Goal: Check status: Check status

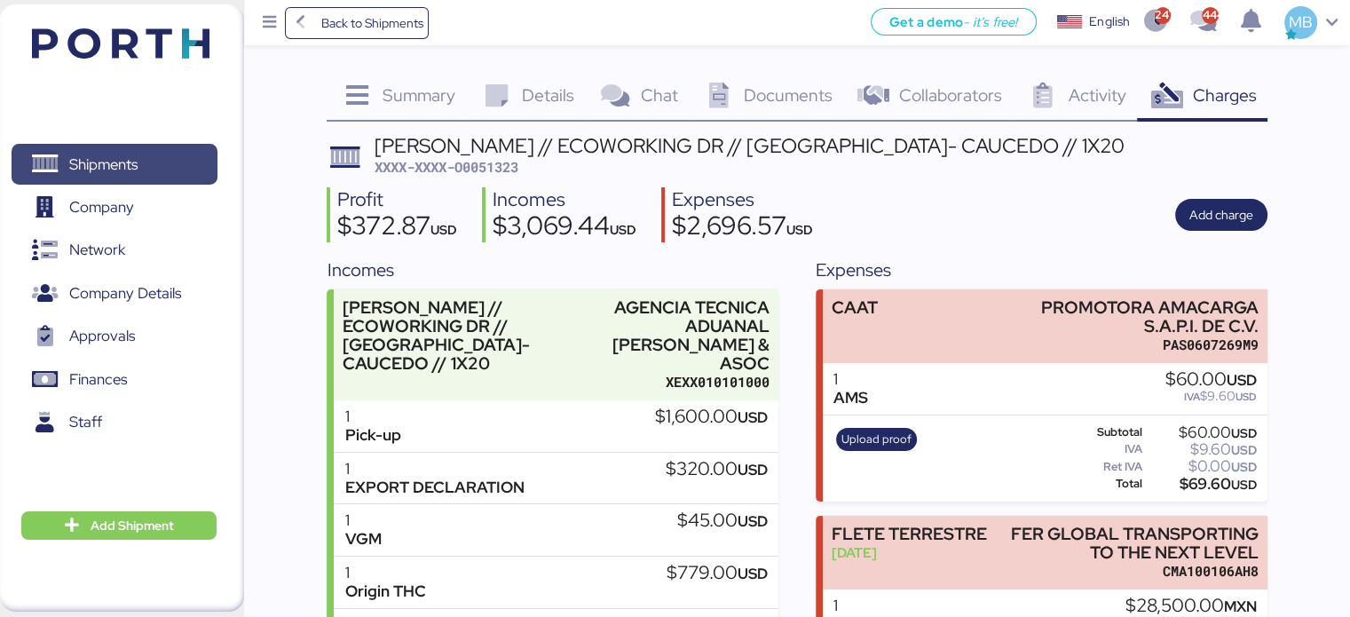
click at [164, 162] on span "Shipments" at bounding box center [114, 165] width 191 height 26
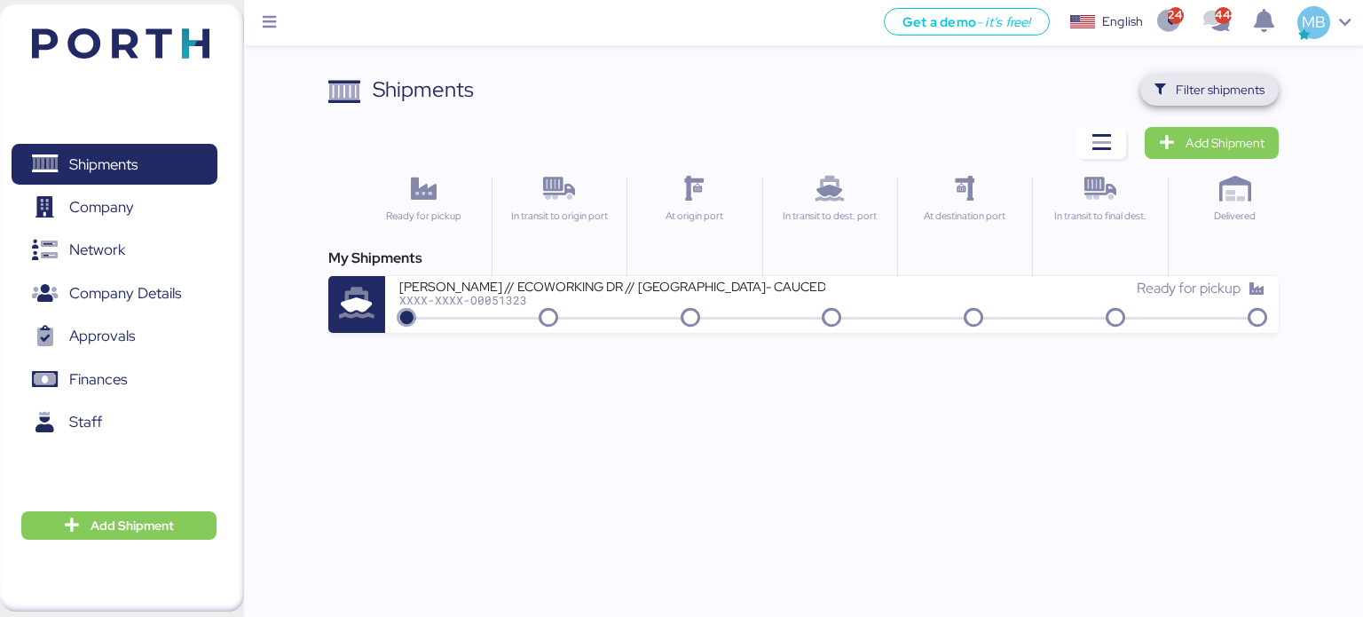
click at [1163, 80] on span "Filter shipments" at bounding box center [1210, 89] width 111 height 25
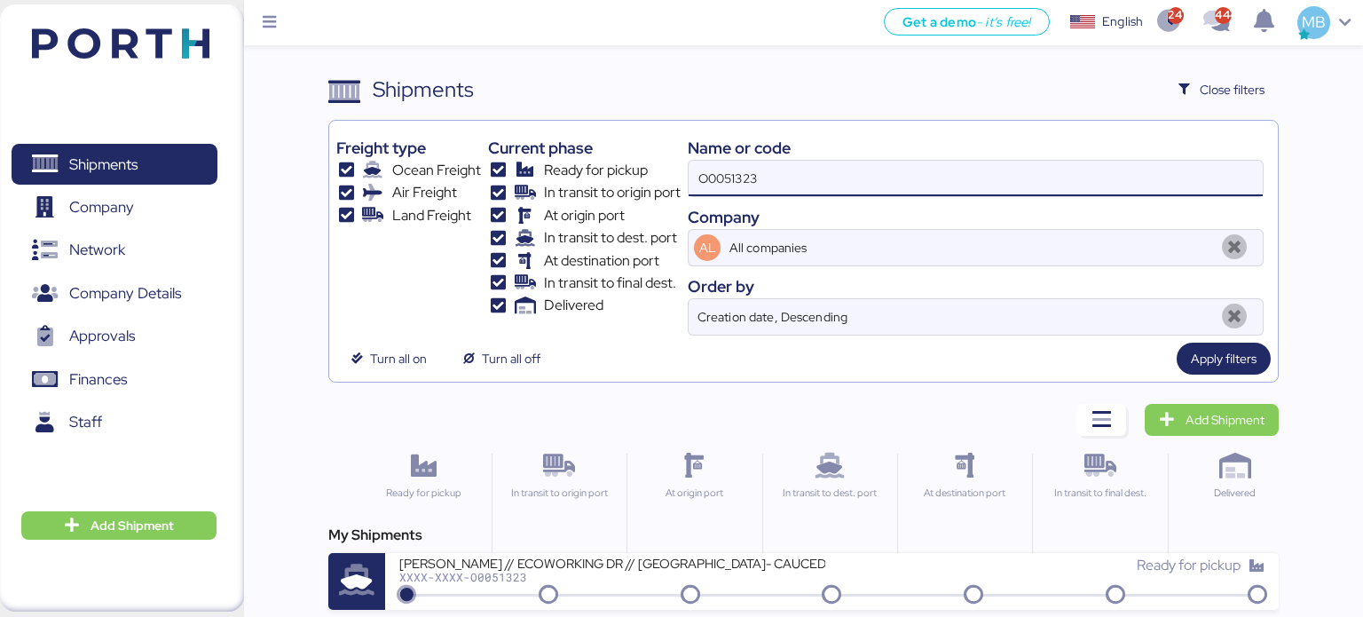
drag, startPoint x: 844, startPoint y: 180, endPoint x: 663, endPoint y: 181, distance: 181.0
click at [663, 181] on div "Freight type Ocean Freight Air Freight Land Freight Current phase Ready for pic…" at bounding box center [803, 232] width 935 height 208
paste input "O0051953"
type input "O0051953"
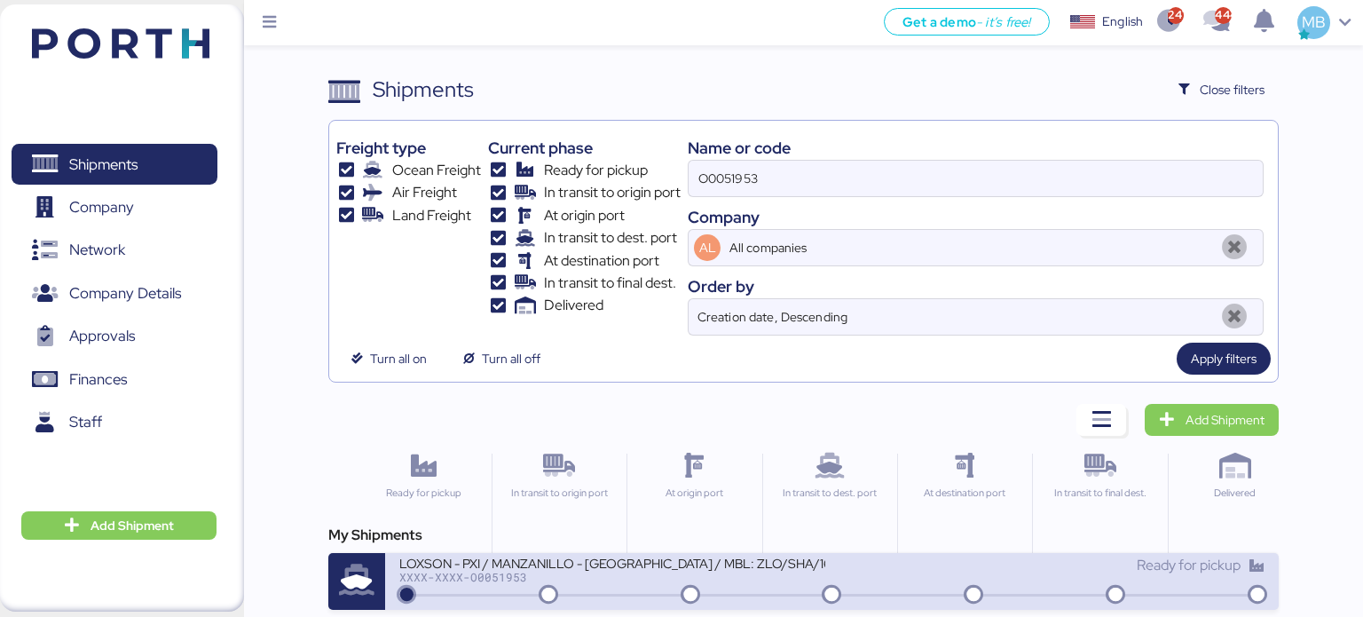
click at [613, 558] on div "LOXSON - PXI / MANZANILLO - [GEOGRAPHIC_DATA] / MBL: ZLO/SHA/16387 / LCL" at bounding box center [612, 562] width 426 height 15
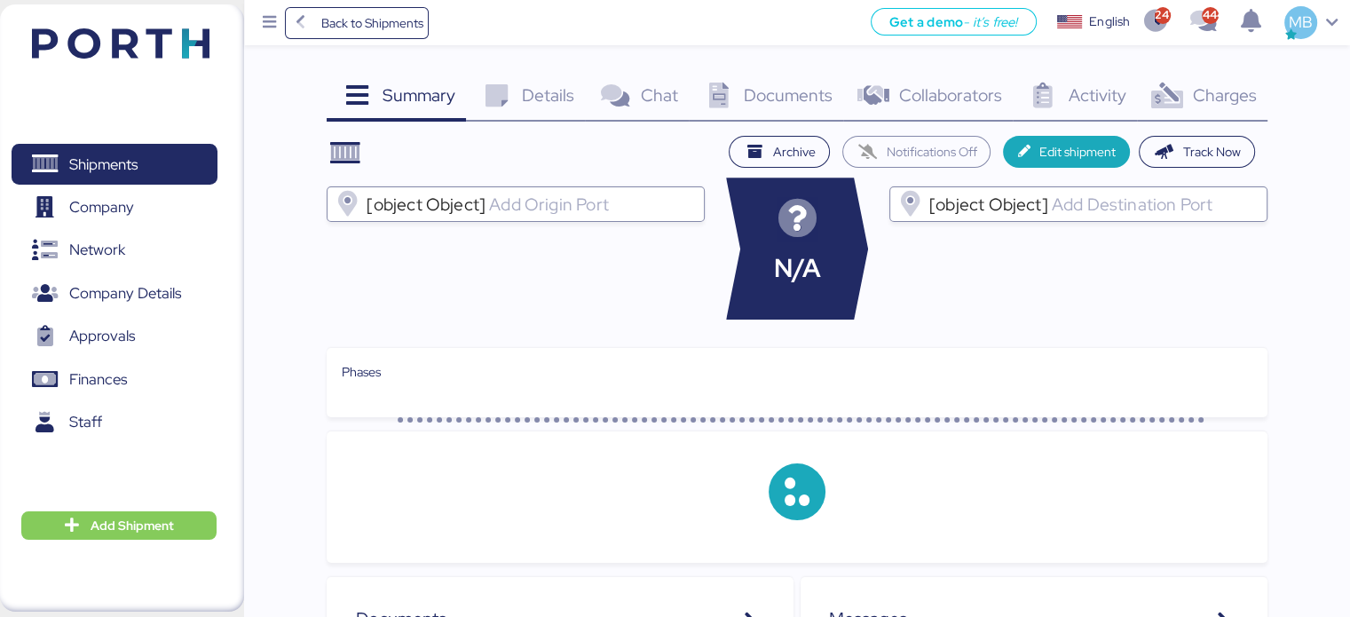
click at [1238, 94] on span "Charges" at bounding box center [1224, 94] width 64 height 23
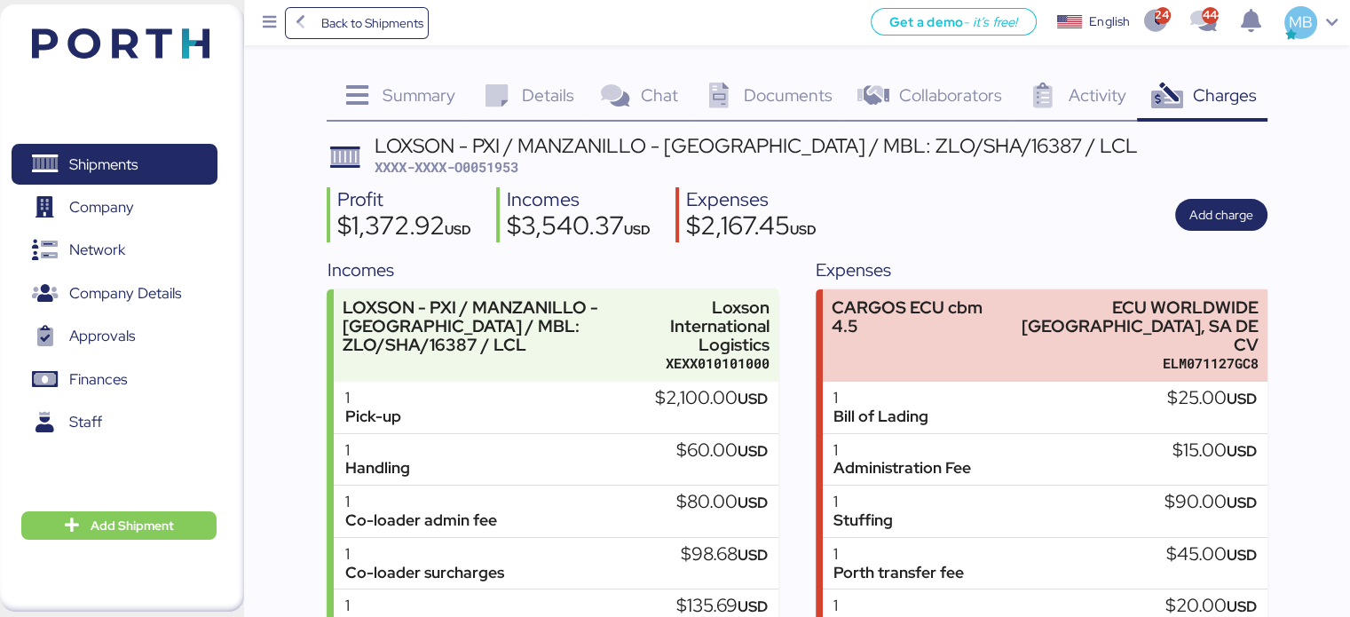
click at [497, 162] on span "XXXX-XXXX-O0051953" at bounding box center [447, 167] width 144 height 18
copy span "O0051953"
click at [138, 162] on span "Shipments" at bounding box center [103, 165] width 68 height 26
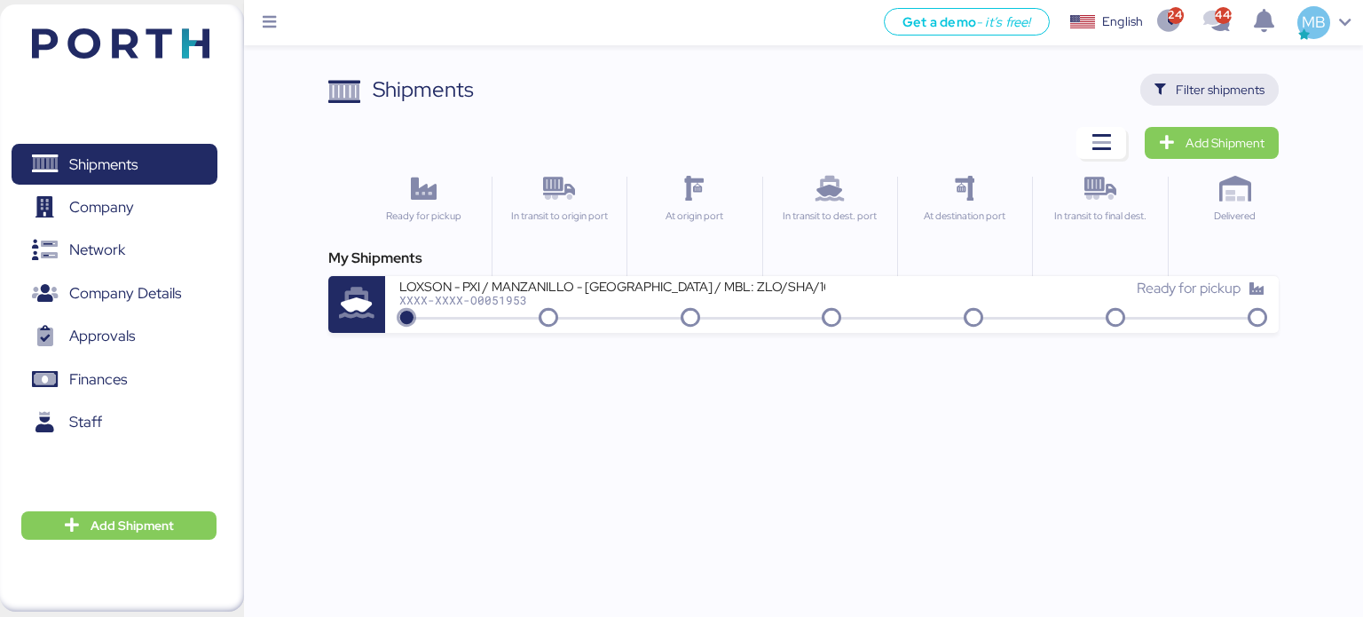
click at [1221, 85] on span "Filter shipments" at bounding box center [1220, 89] width 89 height 21
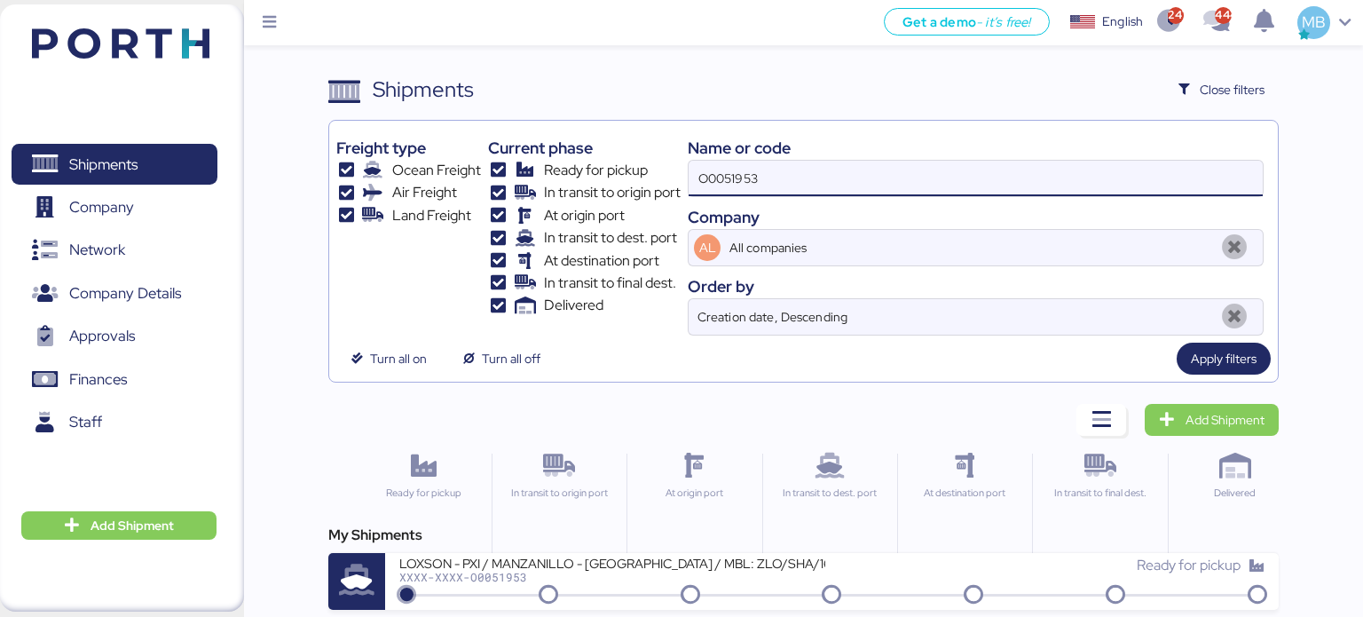
drag, startPoint x: 730, startPoint y: 168, endPoint x: 636, endPoint y: 168, distance: 94.1
click at [636, 168] on div "Freight type Ocean Freight Air Freight Land Freight Current phase Ready for pic…" at bounding box center [803, 232] width 935 height 208
click at [898, 96] on div "Shipments Clear Filters Close filters" at bounding box center [803, 90] width 951 height 32
drag, startPoint x: 787, startPoint y: 192, endPoint x: 601, endPoint y: 192, distance: 186.4
click at [602, 192] on div "Freight type Ocean Freight Air Freight Land Freight Current phase Ready for pic…" at bounding box center [803, 232] width 935 height 208
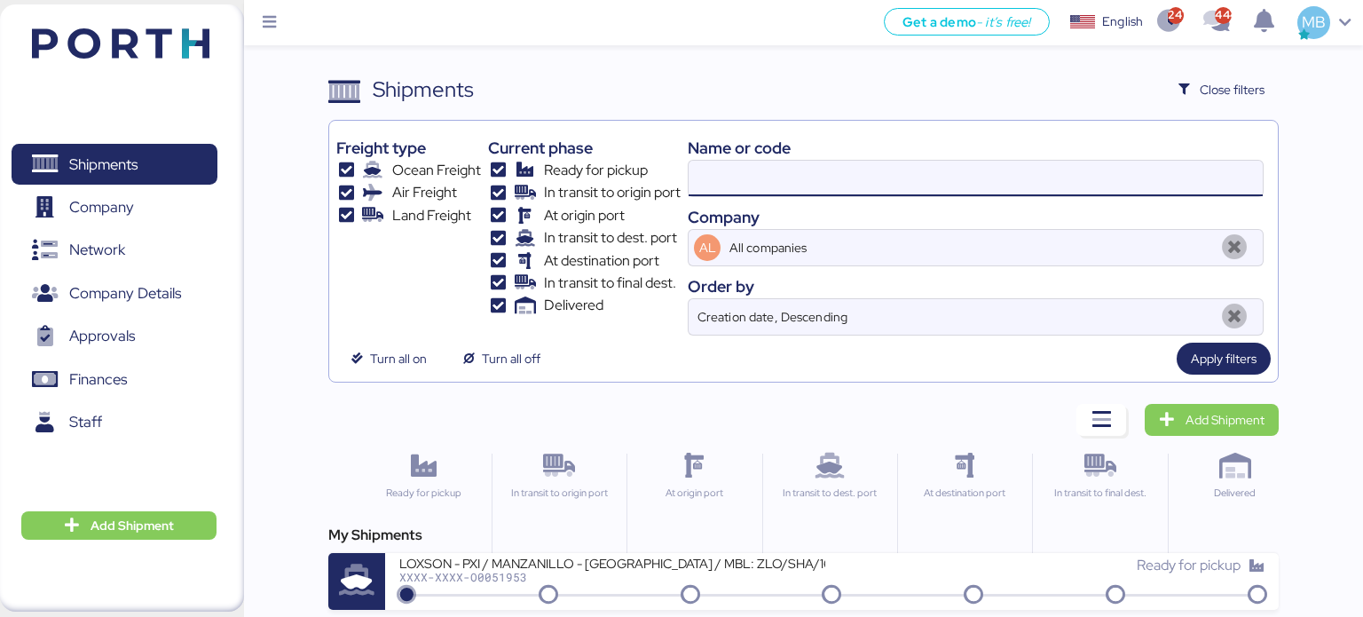
paste input "O0051542"
type input "O0051542"
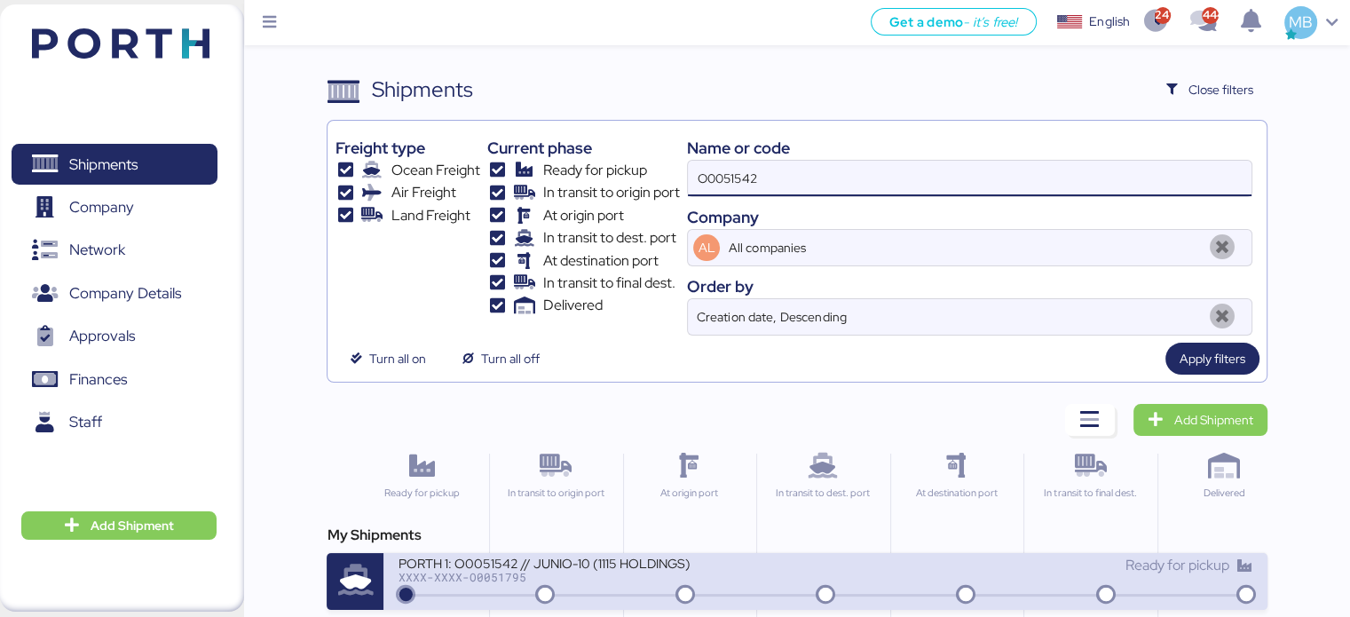
click at [605, 566] on div "PORTH 1: O0051542 // JUNIO-10 (1115 HOLDINGS)" at bounding box center [611, 562] width 426 height 15
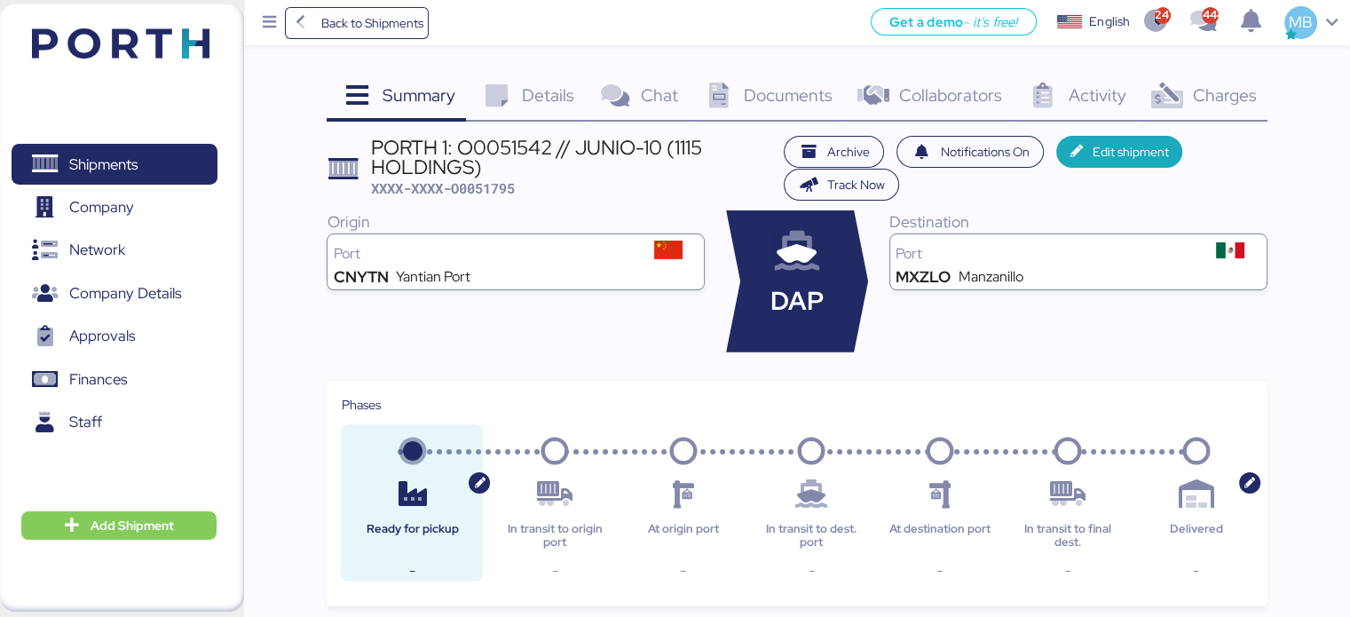
click at [1219, 99] on span "Charges" at bounding box center [1224, 94] width 64 height 23
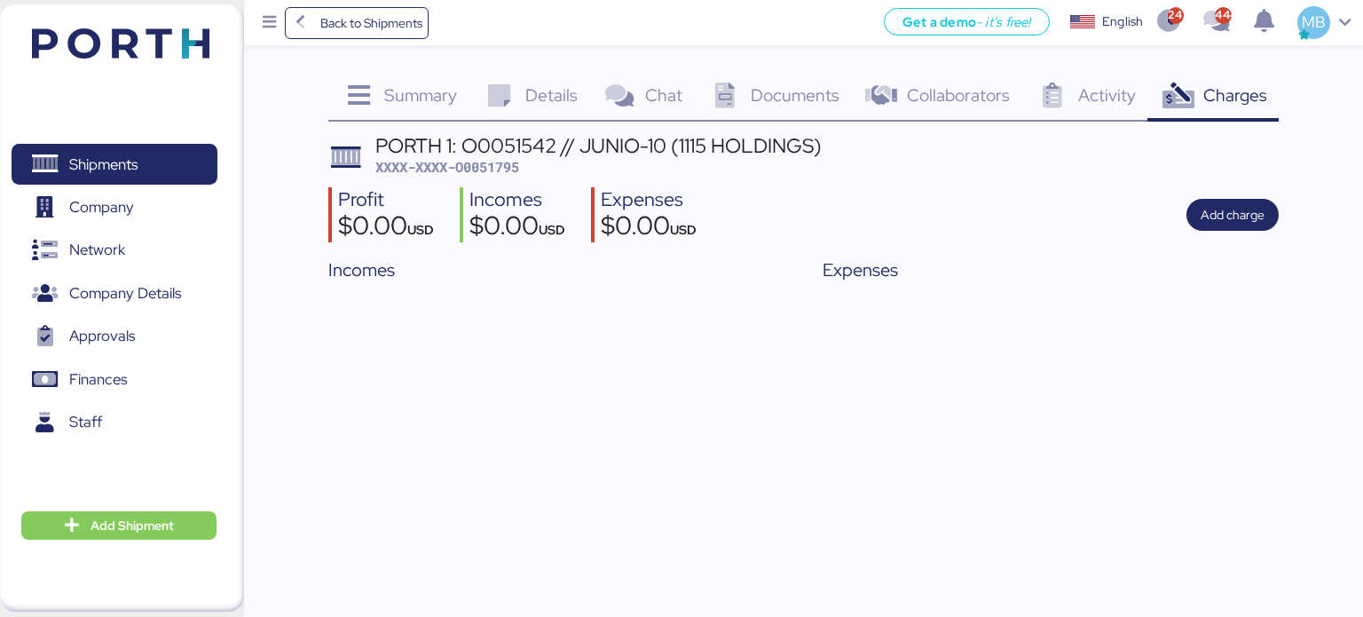
click at [390, 81] on div "Summary 0" at bounding box center [398, 98] width 141 height 48
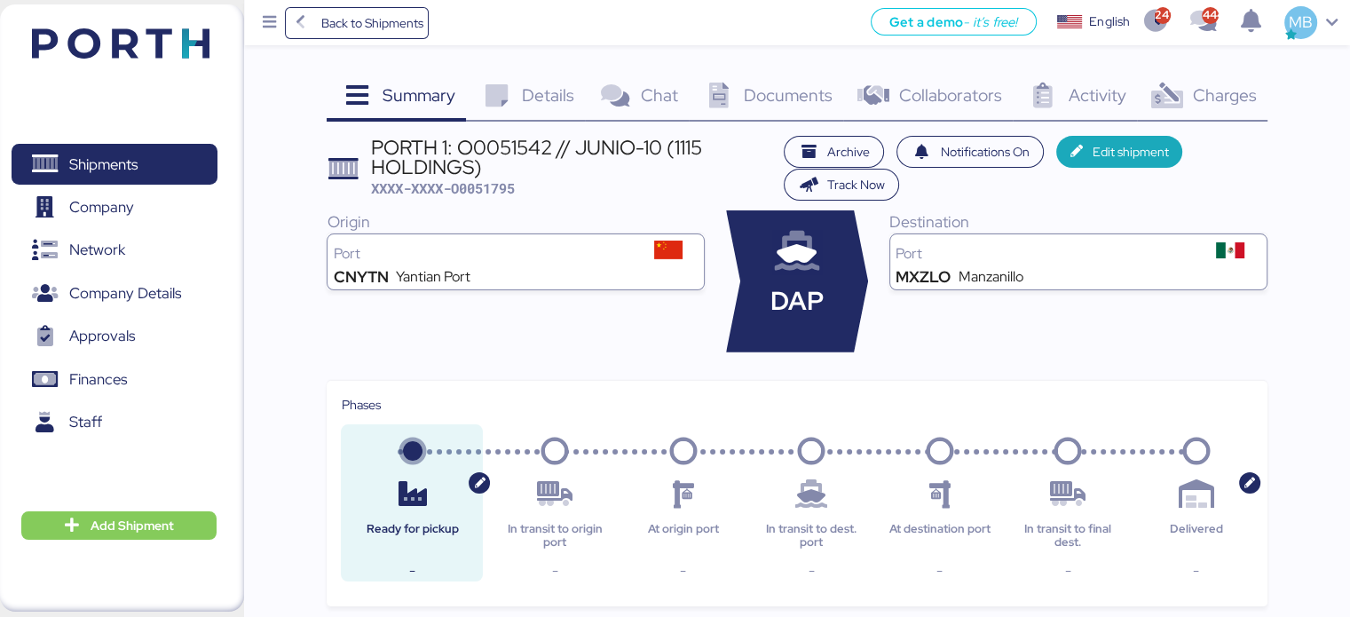
click at [1224, 102] on span "Charges" at bounding box center [1224, 94] width 64 height 23
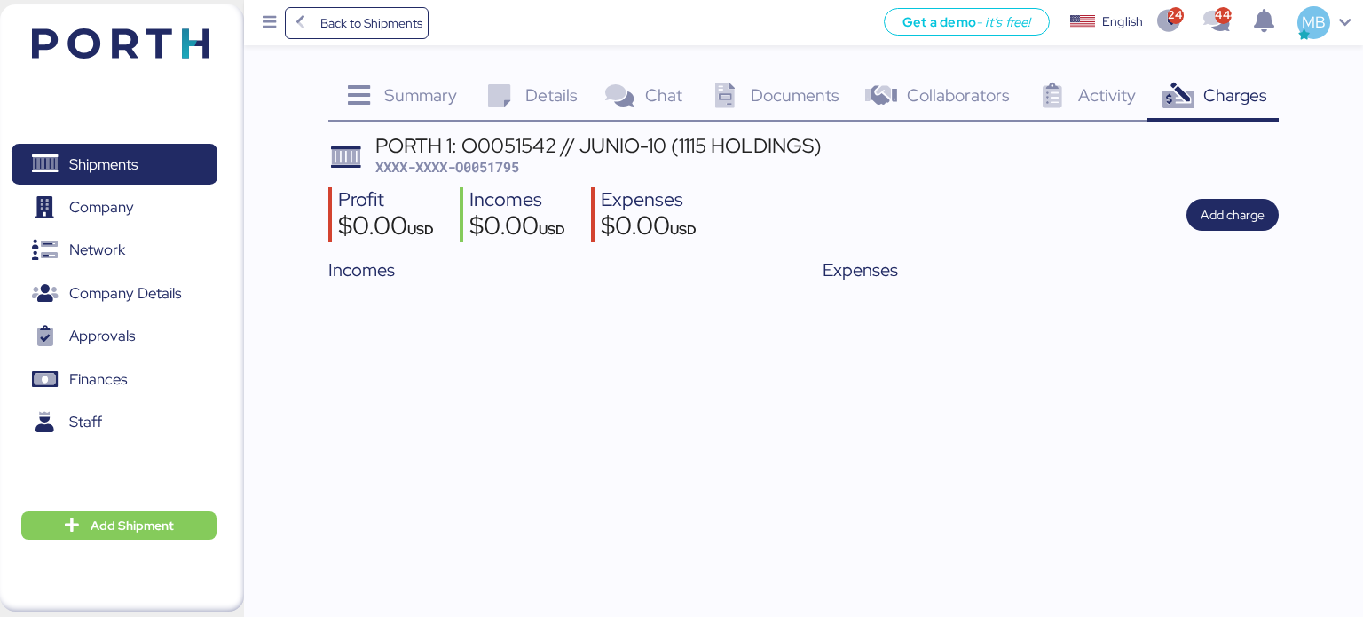
click at [513, 162] on span "XXXX-XXXX-O0051795" at bounding box center [447, 167] width 144 height 18
click at [537, 136] on div "PORTH 1: O0051542 // JUNIO-10 (1115 HOLDINGS)" at bounding box center [598, 146] width 446 height 20
copy div "O0051542"
click at [332, 25] on span "Back to Shipments" at bounding box center [371, 22] width 102 height 21
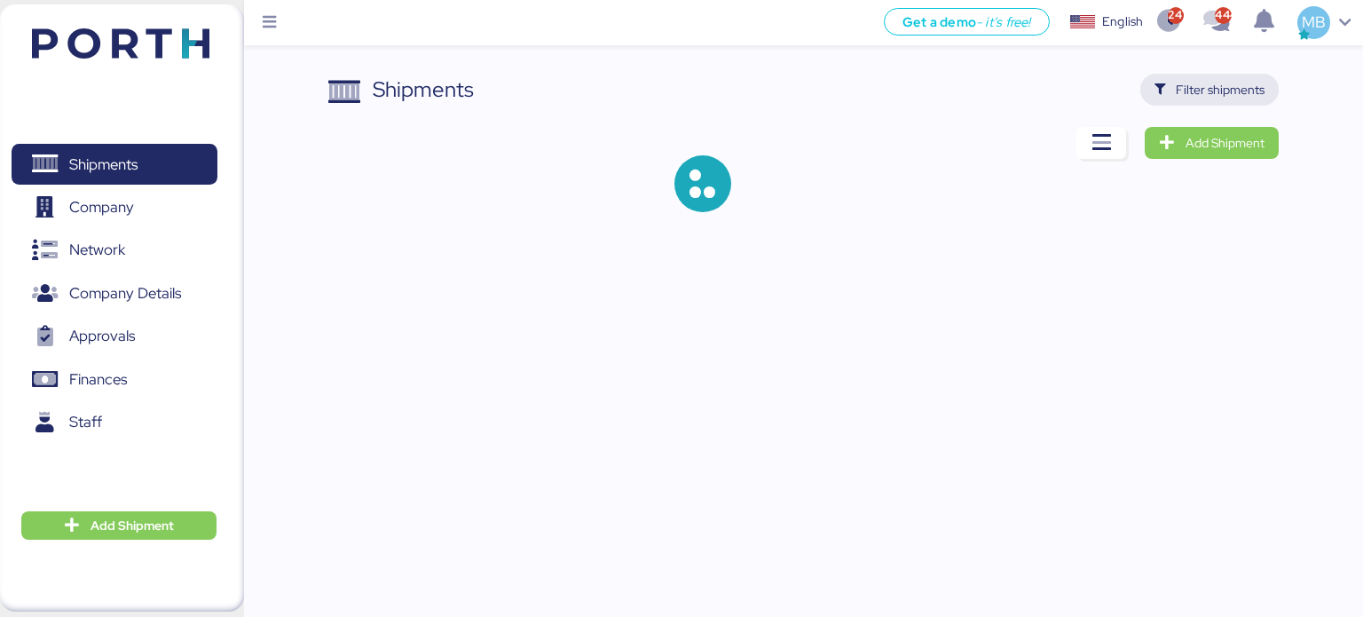
click at [1234, 102] on span "Filter shipments" at bounding box center [1209, 90] width 139 height 32
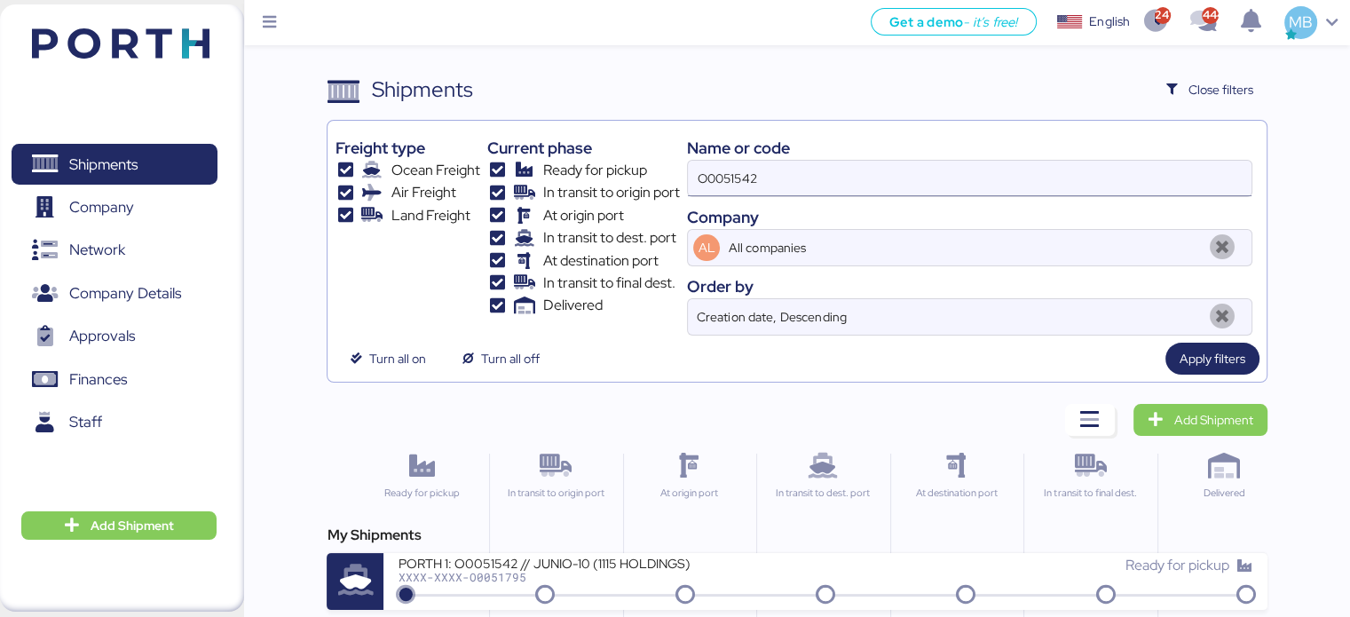
click at [836, 176] on input "O0051542" at bounding box center [969, 178] width 563 height 35
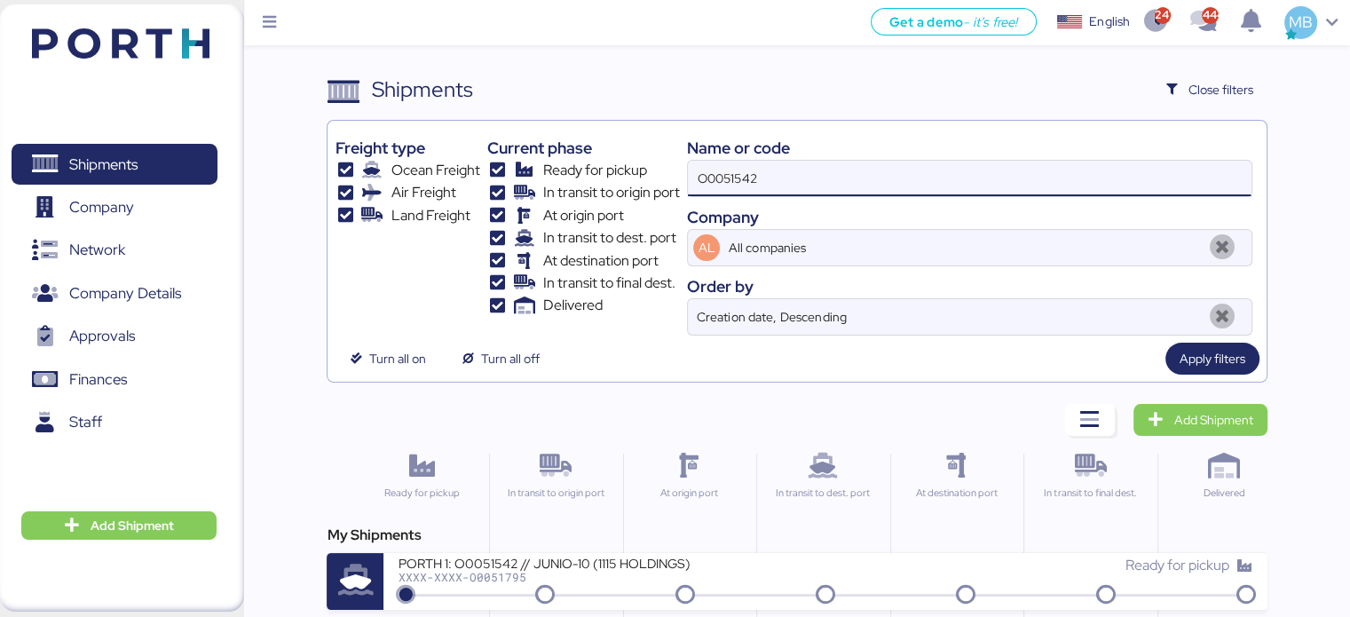
click at [836, 176] on input "O0051542" at bounding box center [969, 178] width 563 height 35
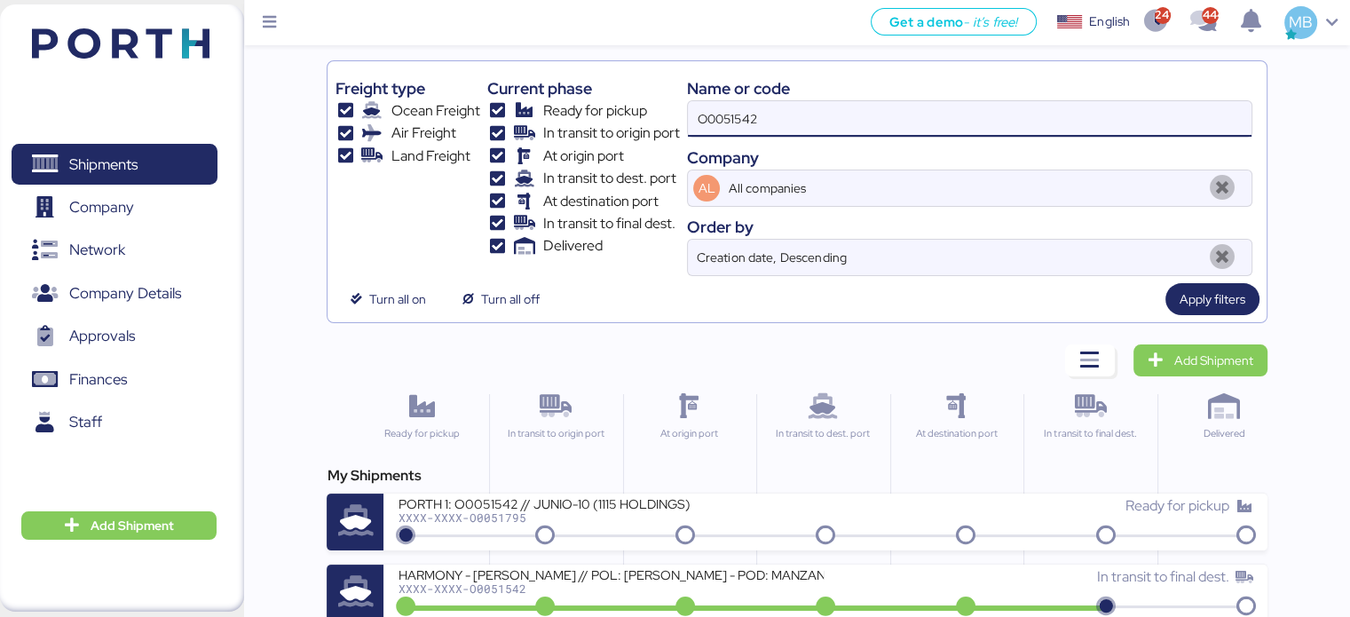
scroll to position [76, 0]
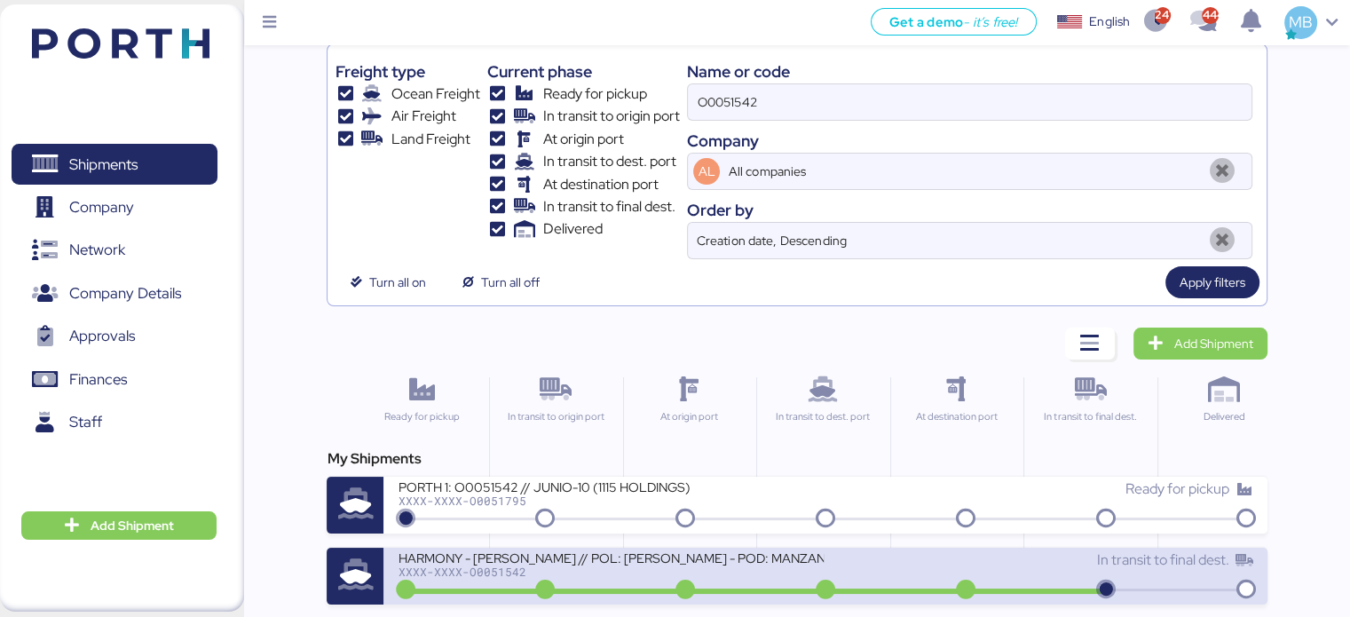
click at [523, 572] on div "XXXX-XXXX-O0051542" at bounding box center [611, 571] width 426 height 12
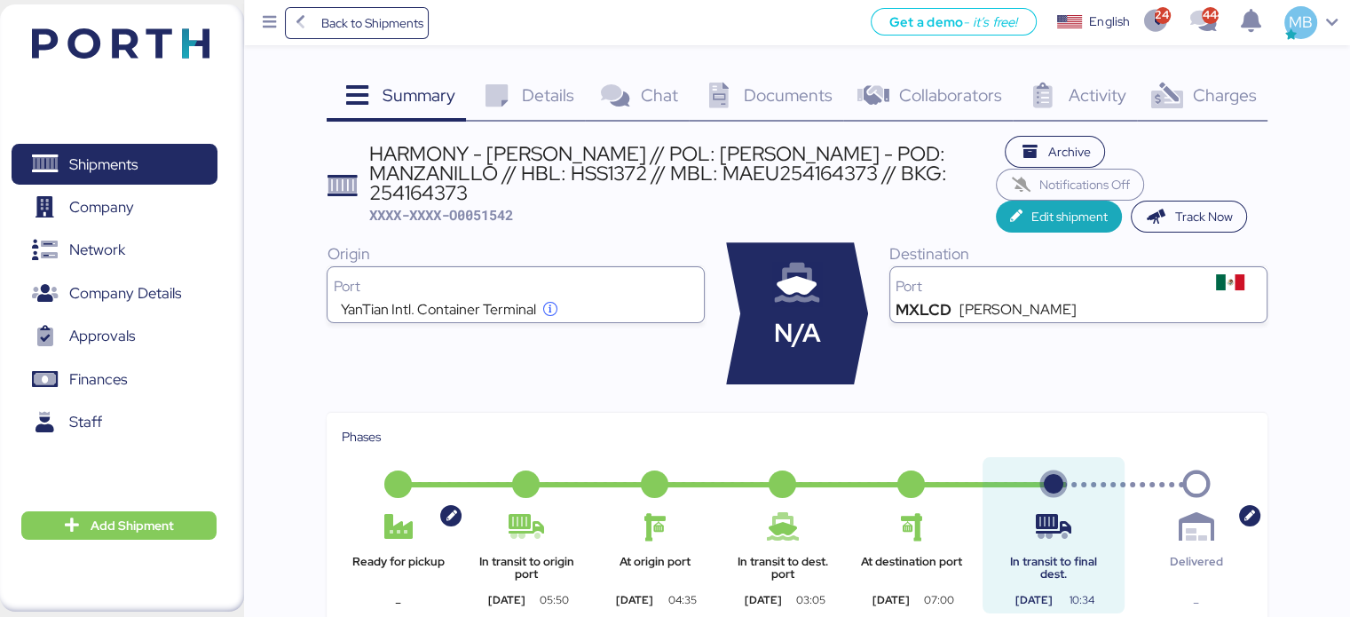
click at [1250, 93] on span "Charges" at bounding box center [1224, 94] width 64 height 23
